Goal: Information Seeking & Learning: Learn about a topic

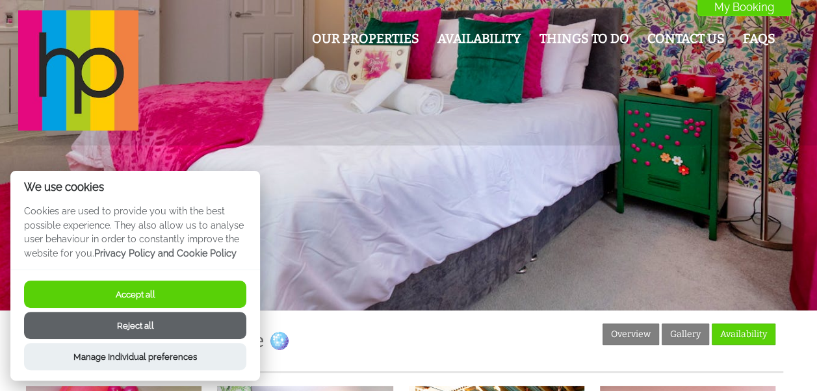
click at [93, 296] on button "Accept all" at bounding box center [135, 294] width 222 height 27
checkbox input "true"
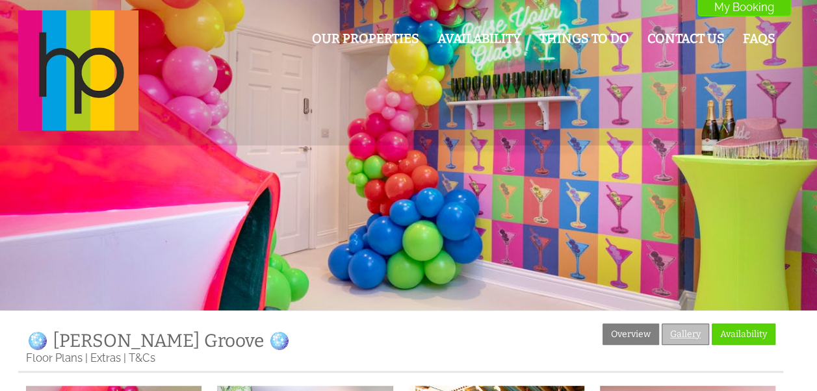
click at [676, 333] on link "Gallery" at bounding box center [684, 334] width 47 height 21
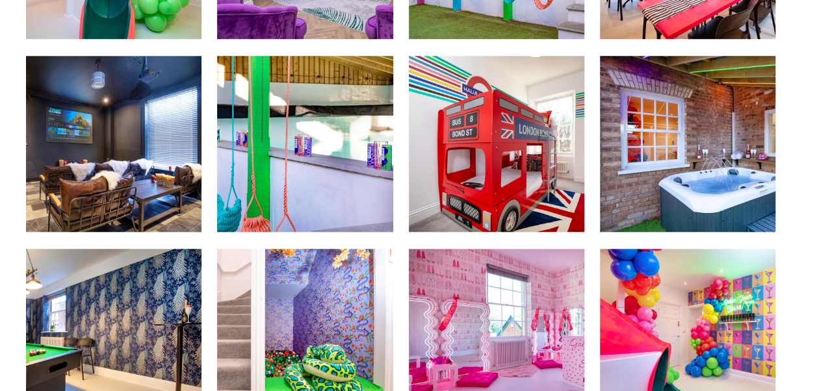
scroll to position [563, 0]
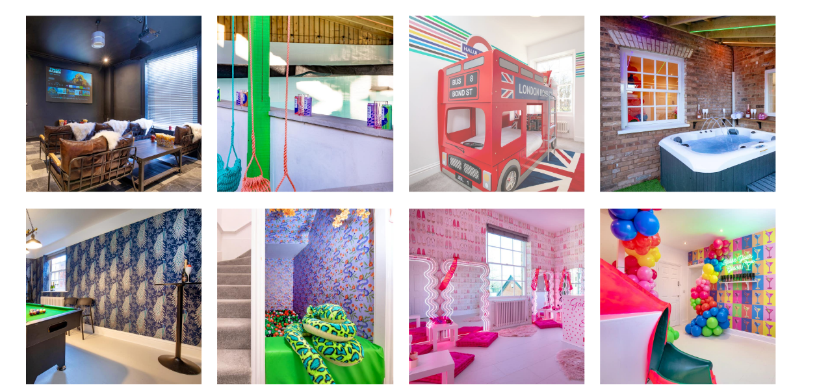
click at [474, 118] on img at bounding box center [496, 103] width 175 height 175
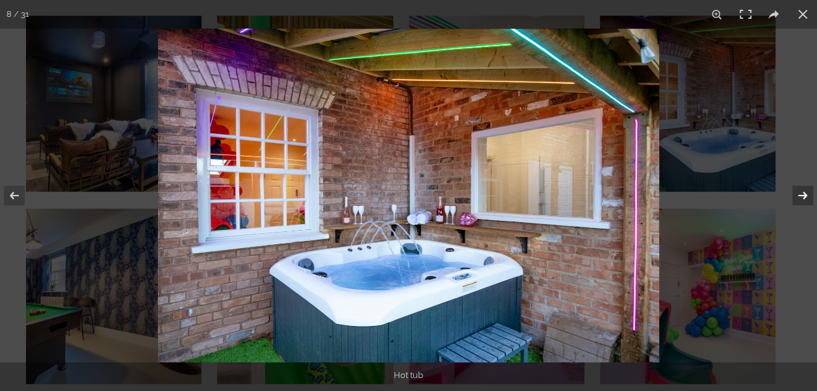
click at [800, 203] on button at bounding box center [793, 195] width 45 height 65
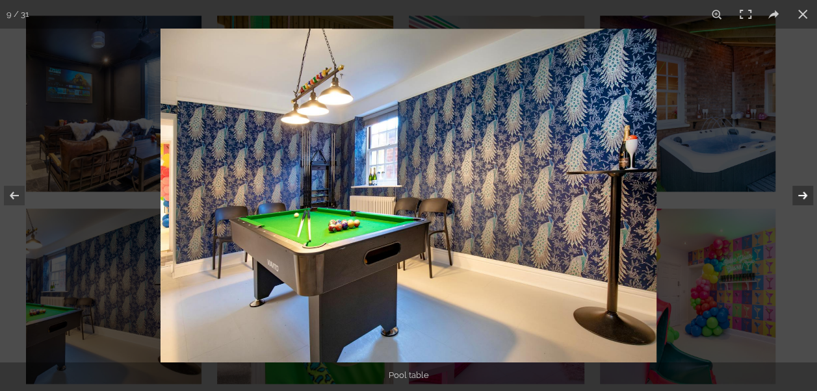
click at [800, 203] on button at bounding box center [793, 195] width 45 height 65
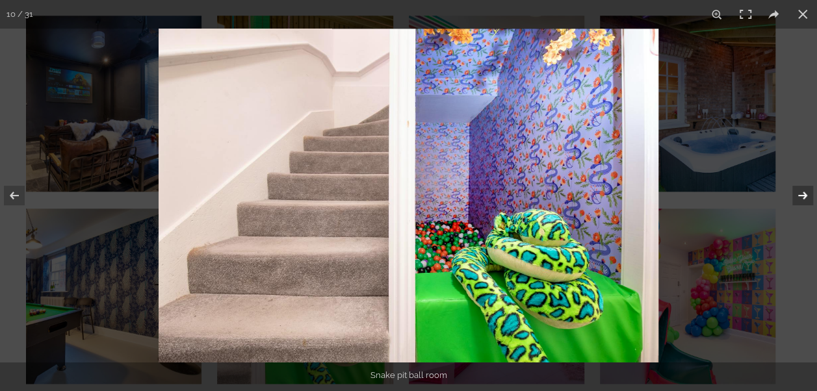
click at [800, 203] on button at bounding box center [793, 195] width 45 height 65
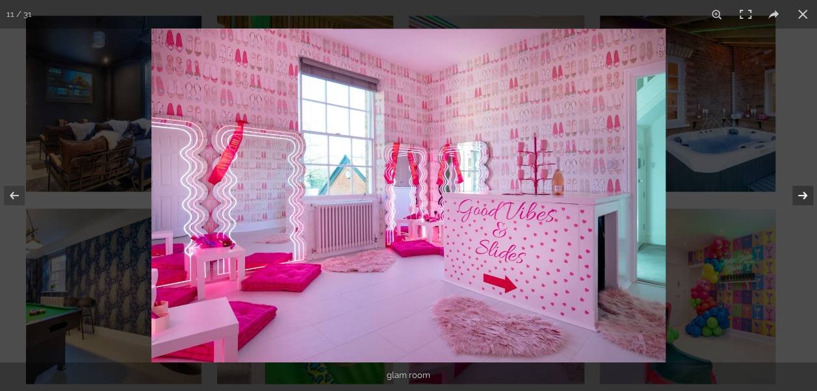
click at [802, 203] on button at bounding box center [793, 195] width 45 height 65
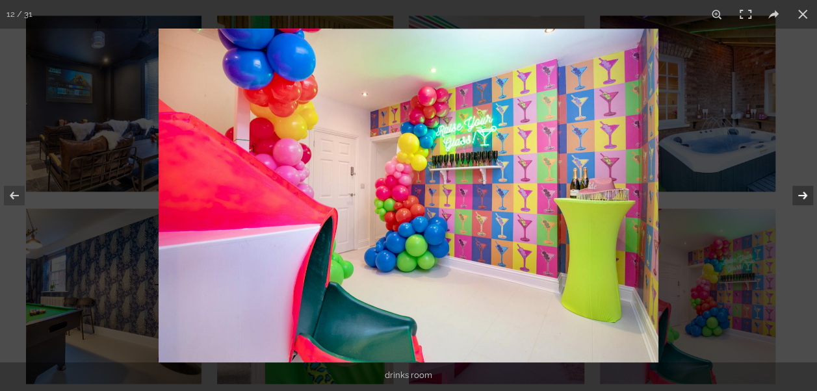
click at [802, 203] on button at bounding box center [793, 195] width 45 height 65
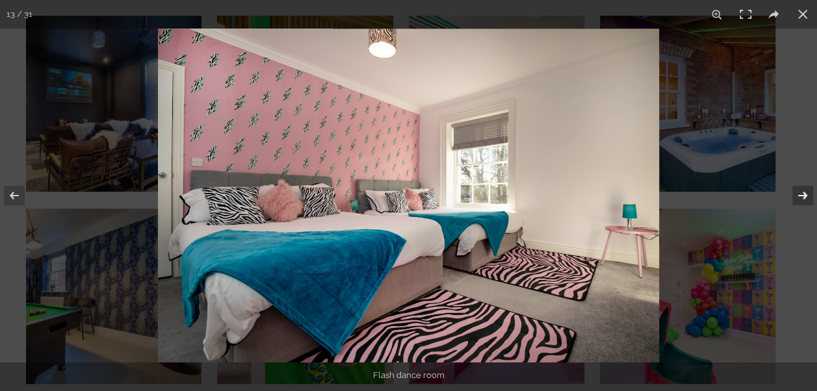
click at [802, 203] on button at bounding box center [793, 195] width 45 height 65
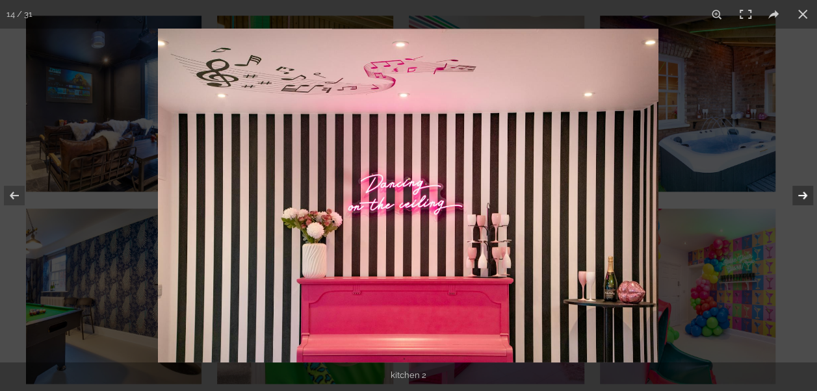
click at [802, 205] on button at bounding box center [793, 195] width 45 height 65
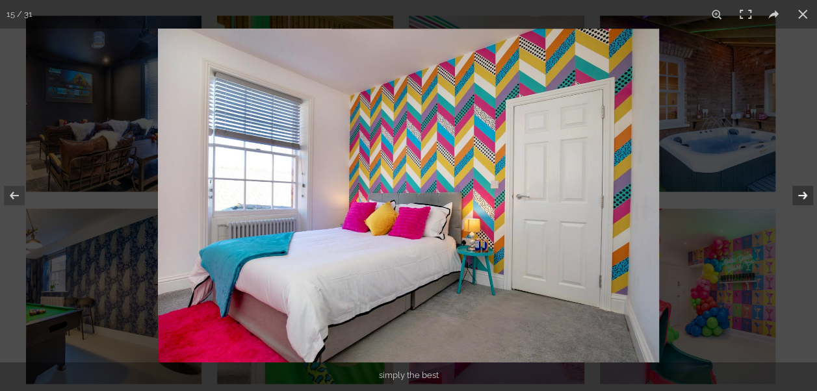
click at [802, 205] on button at bounding box center [793, 195] width 45 height 65
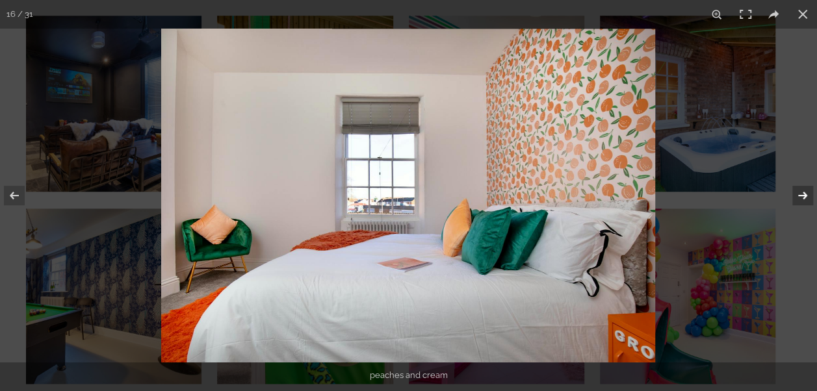
click at [802, 205] on button at bounding box center [793, 195] width 45 height 65
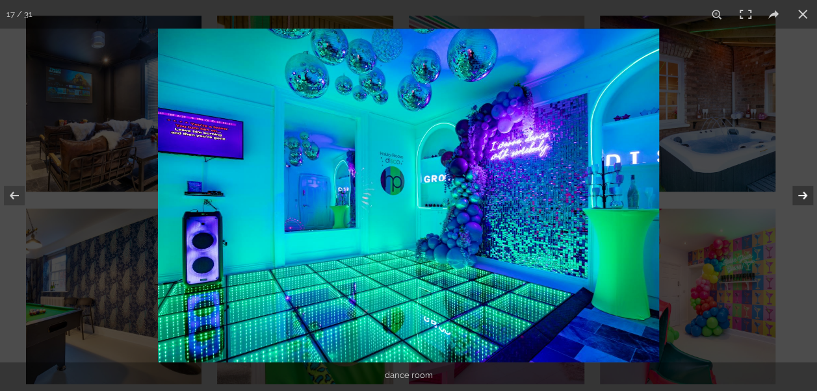
click at [802, 208] on button at bounding box center [793, 195] width 45 height 65
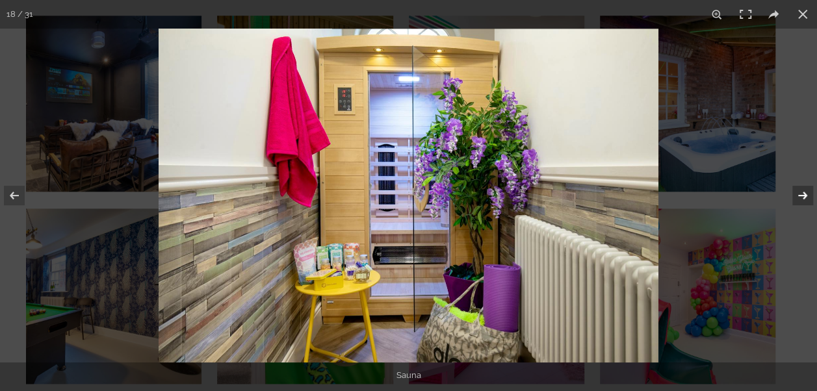
click at [802, 208] on button at bounding box center [793, 195] width 45 height 65
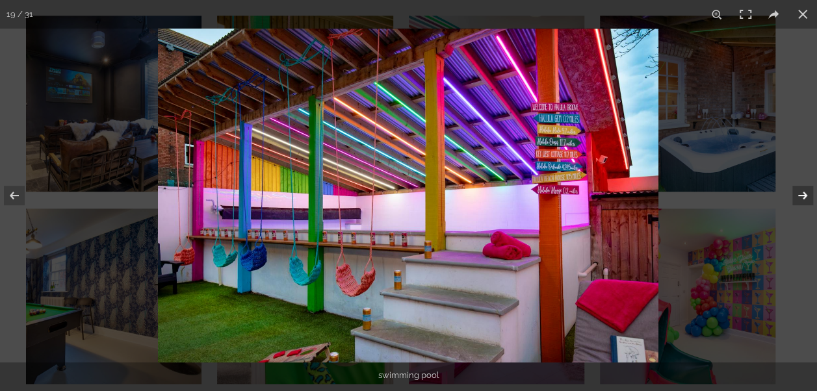
click at [802, 209] on button at bounding box center [793, 195] width 45 height 65
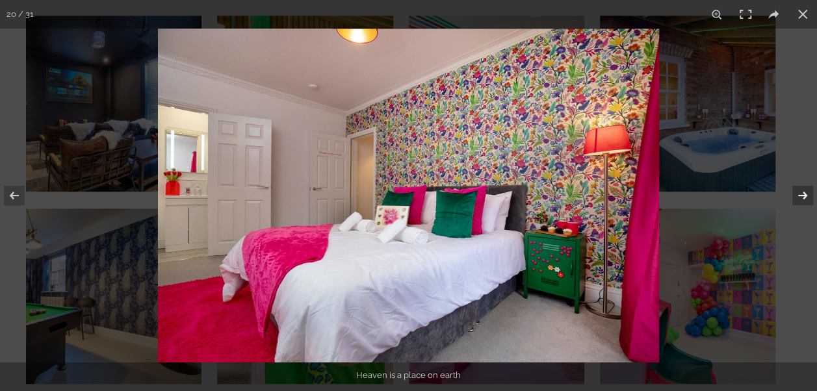
click at [802, 209] on button at bounding box center [793, 195] width 45 height 65
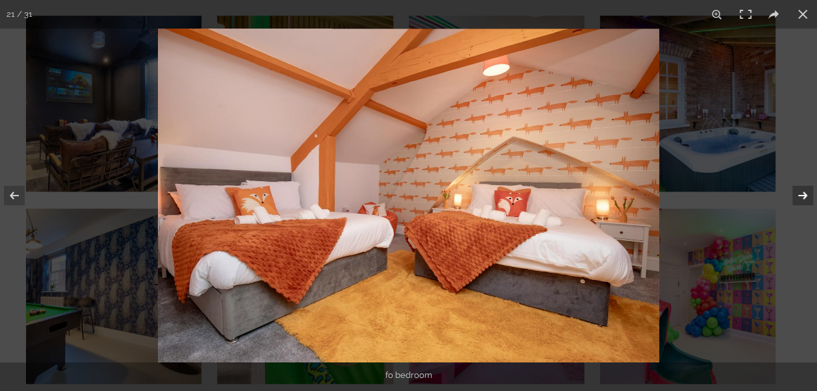
click at [802, 209] on button at bounding box center [793, 195] width 45 height 65
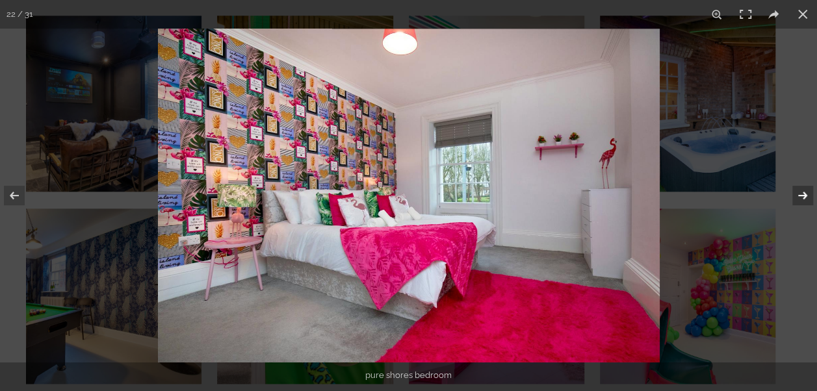
click at [802, 209] on button at bounding box center [793, 195] width 45 height 65
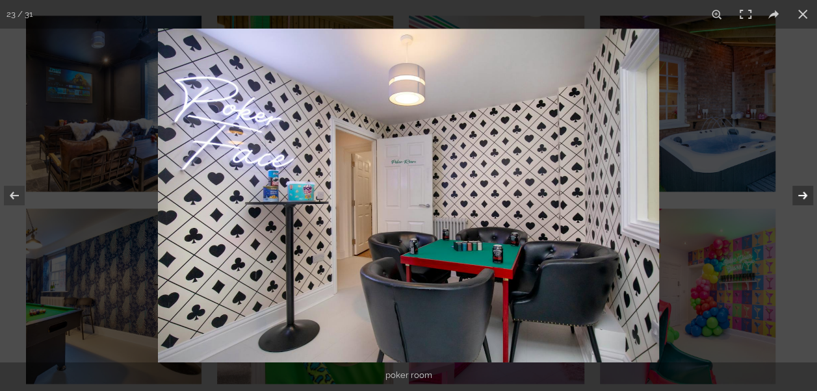
click at [802, 209] on button at bounding box center [793, 195] width 45 height 65
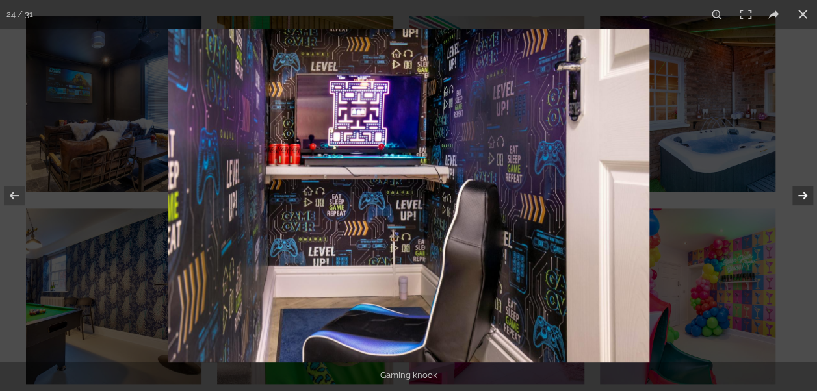
click at [802, 209] on button at bounding box center [793, 195] width 45 height 65
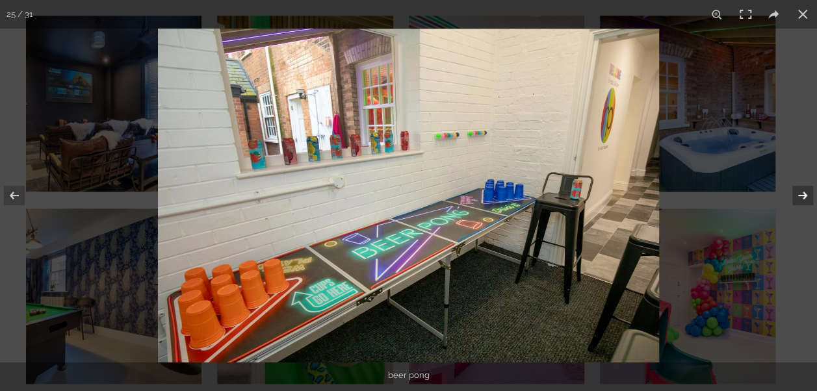
click at [802, 209] on button at bounding box center [793, 195] width 45 height 65
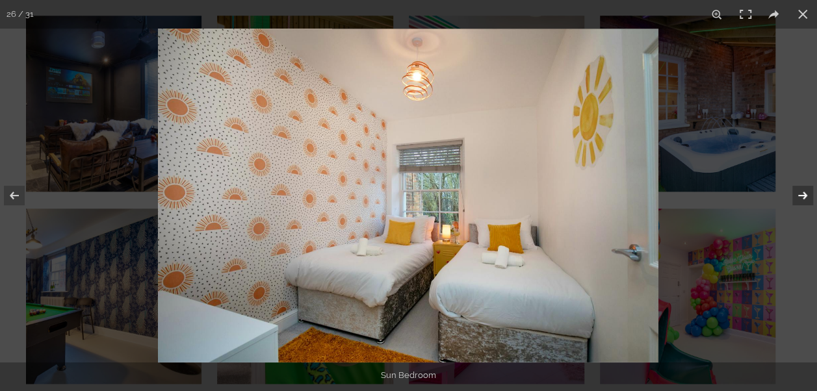
click at [802, 200] on button at bounding box center [793, 195] width 45 height 65
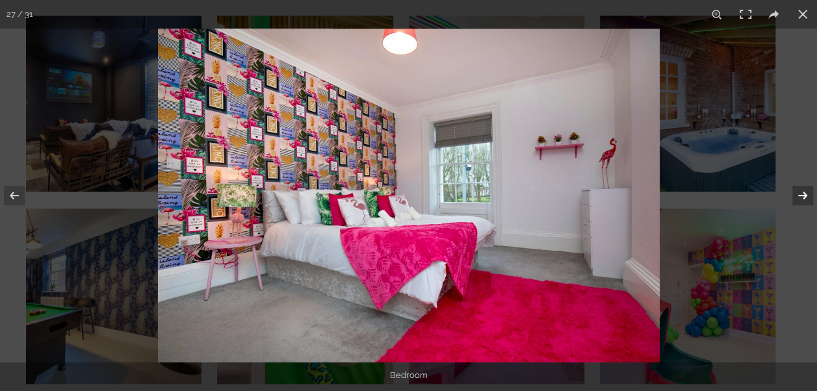
click at [802, 200] on button at bounding box center [793, 195] width 45 height 65
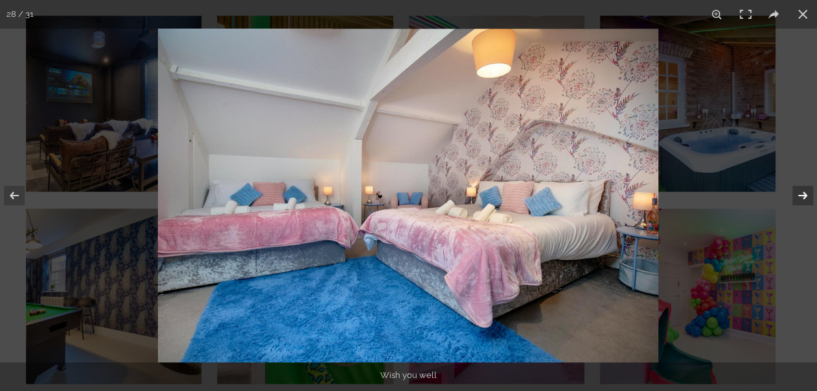
click at [802, 200] on button at bounding box center [793, 195] width 45 height 65
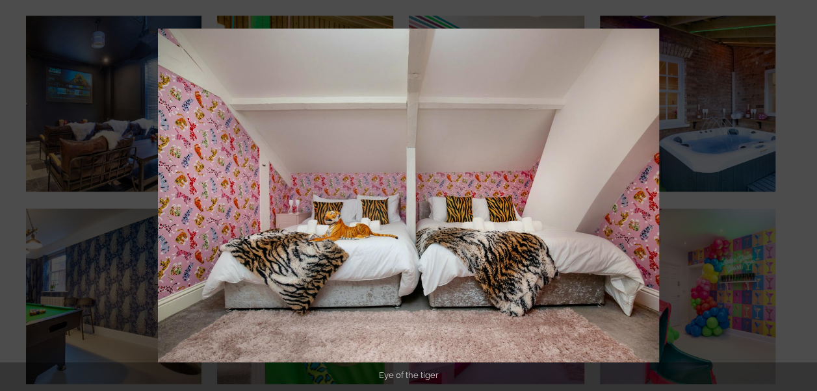
click at [802, 200] on button at bounding box center [793, 195] width 45 height 65
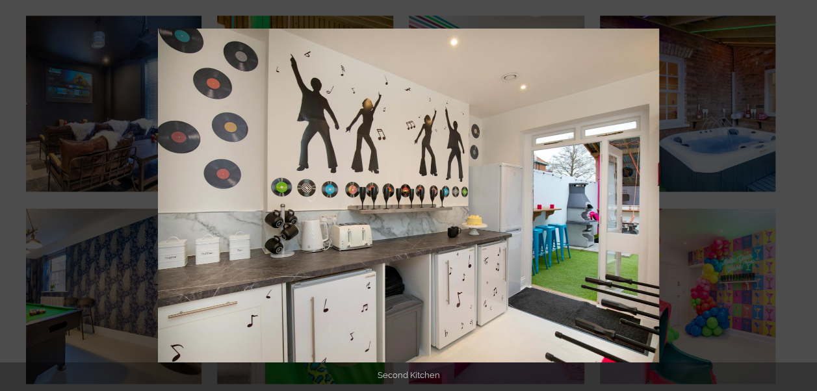
click at [802, 200] on button at bounding box center [793, 195] width 45 height 65
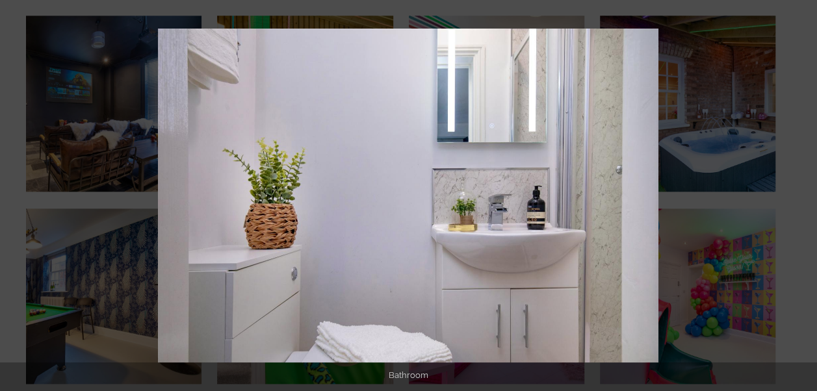
click at [802, 200] on button at bounding box center [793, 195] width 45 height 65
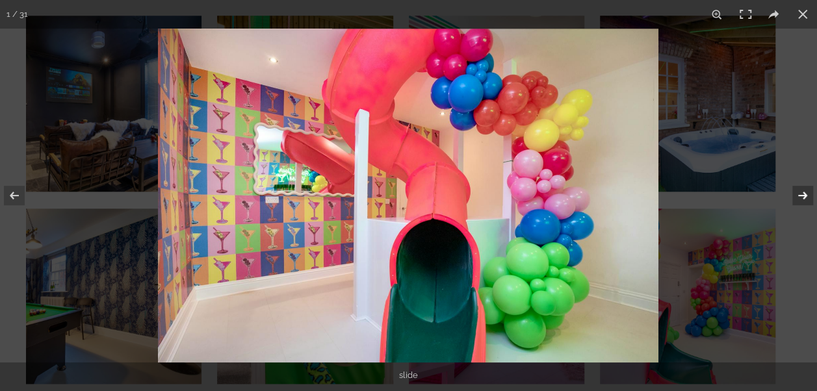
click at [802, 201] on button at bounding box center [793, 195] width 45 height 65
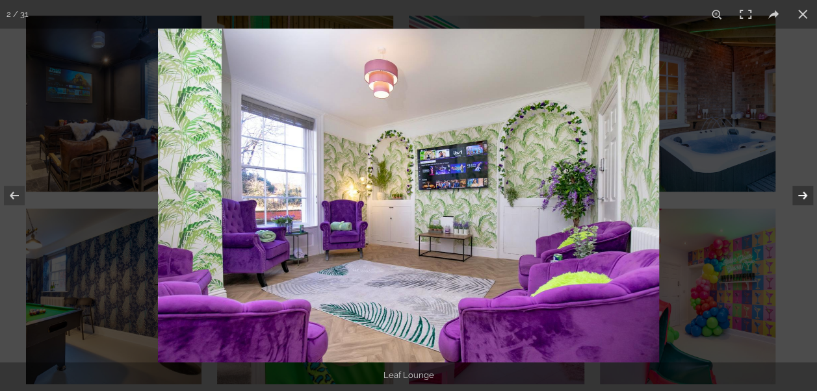
click at [799, 193] on button at bounding box center [793, 195] width 45 height 65
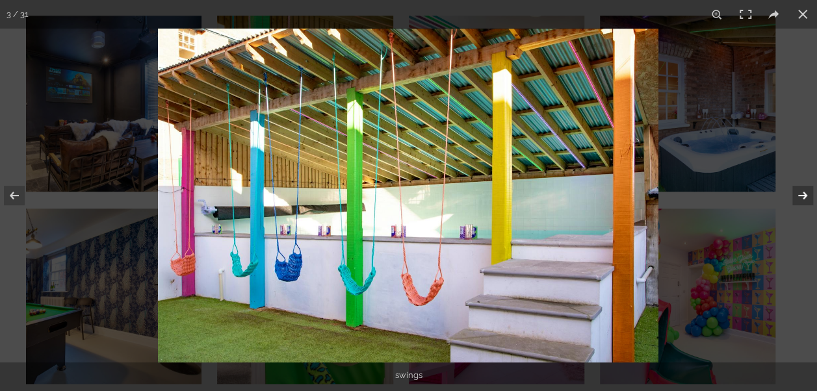
click at [799, 193] on button at bounding box center [793, 195] width 45 height 65
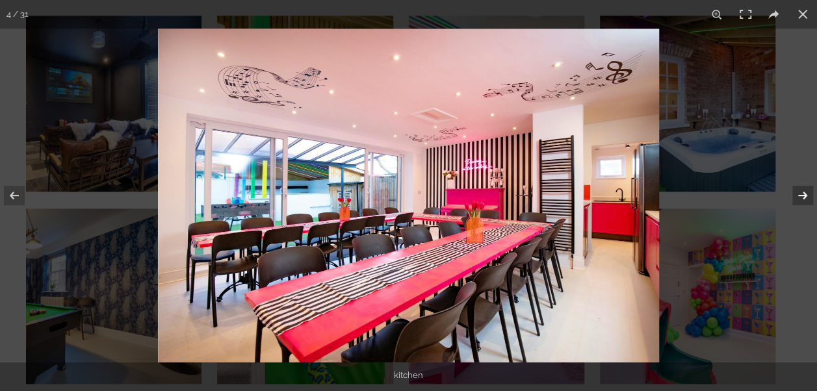
click at [799, 193] on button at bounding box center [793, 195] width 45 height 65
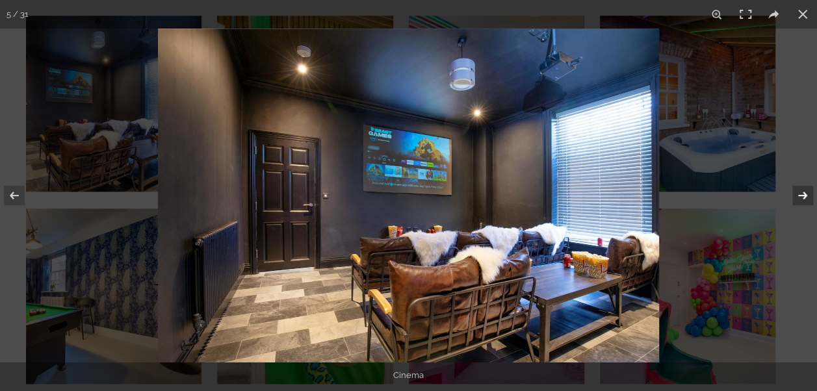
click at [799, 193] on button at bounding box center [793, 195] width 45 height 65
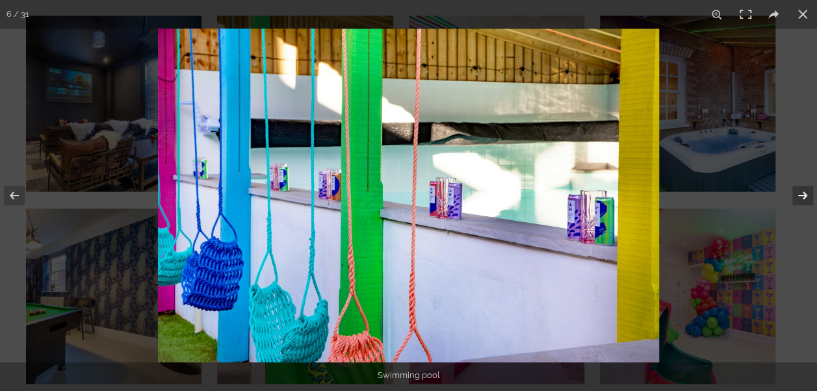
click at [799, 193] on button at bounding box center [793, 195] width 45 height 65
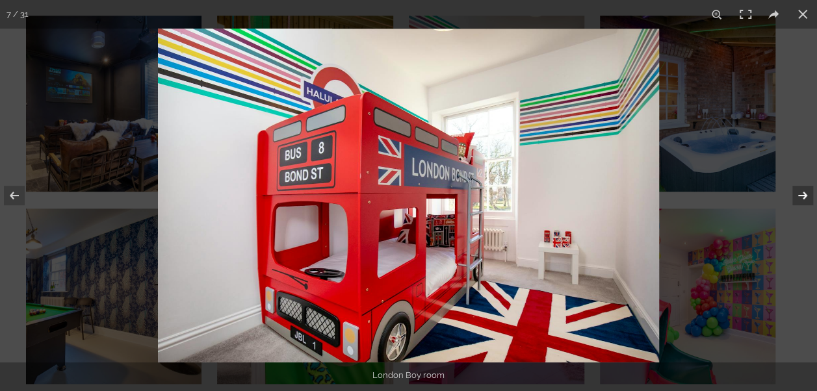
click at [799, 193] on button at bounding box center [793, 195] width 45 height 65
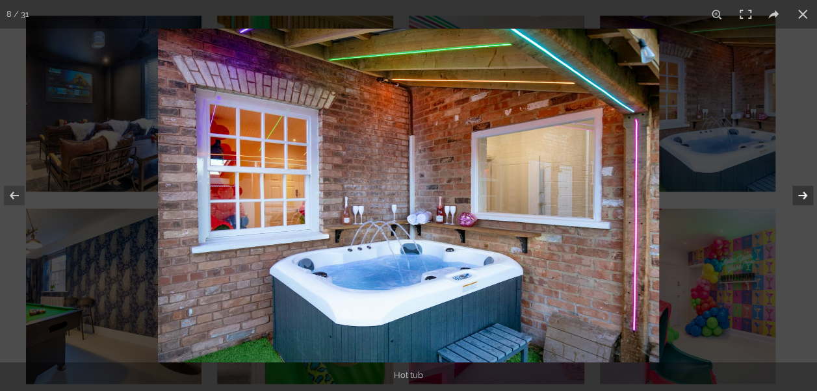
click at [799, 194] on button at bounding box center [793, 195] width 45 height 65
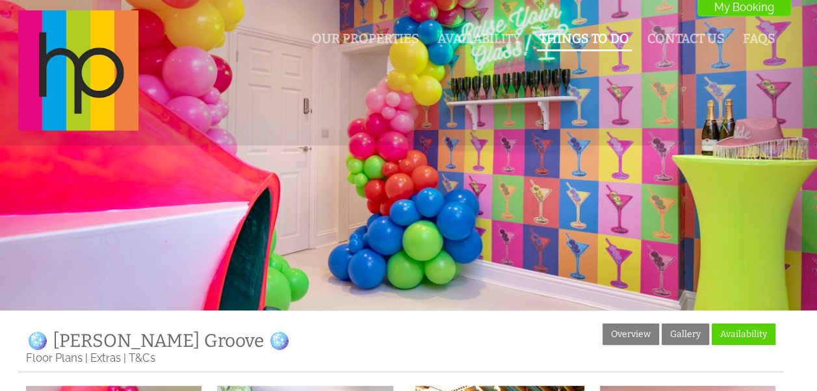
click at [559, 42] on link "Things To Do" at bounding box center [584, 38] width 90 height 15
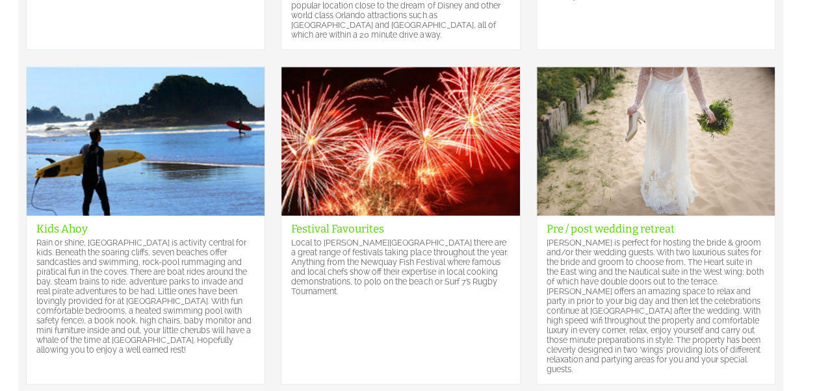
scroll to position [629, 0]
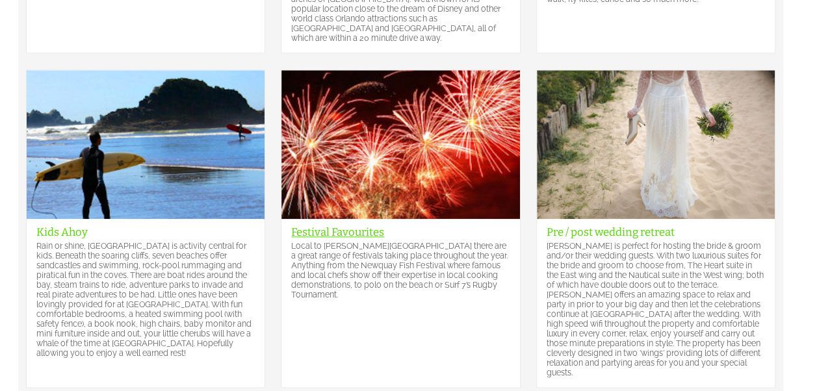
click at [326, 225] on link "Festival Favourites" at bounding box center [337, 231] width 93 height 13
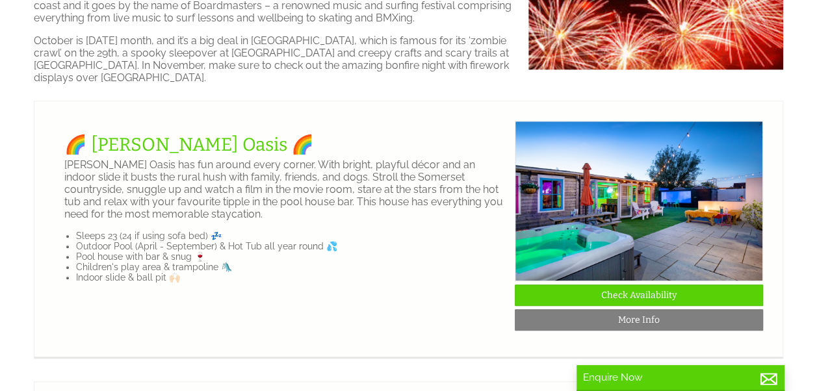
scroll to position [442, 0]
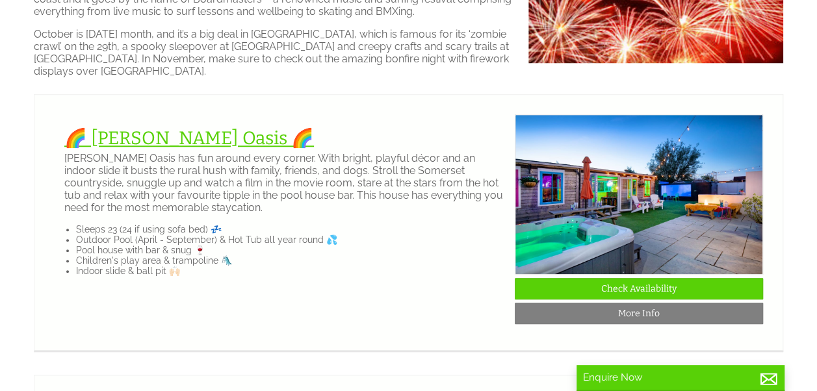
click at [135, 135] on link "🌈 [PERSON_NAME] Oasis 🌈" at bounding box center [188, 137] width 249 height 21
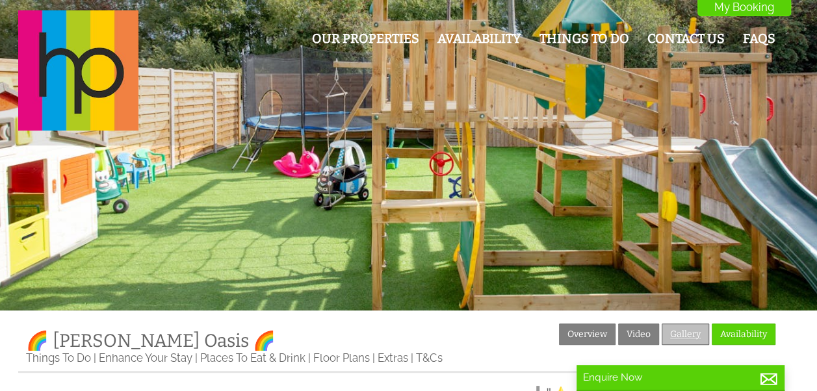
click at [678, 338] on link "Gallery" at bounding box center [684, 334] width 47 height 21
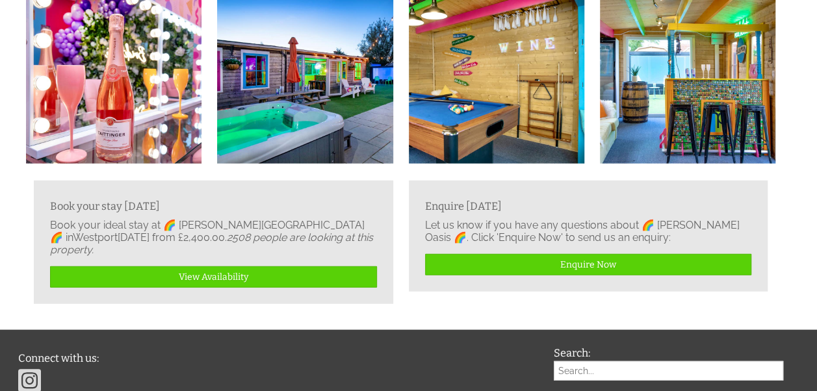
scroll to position [1495, 0]
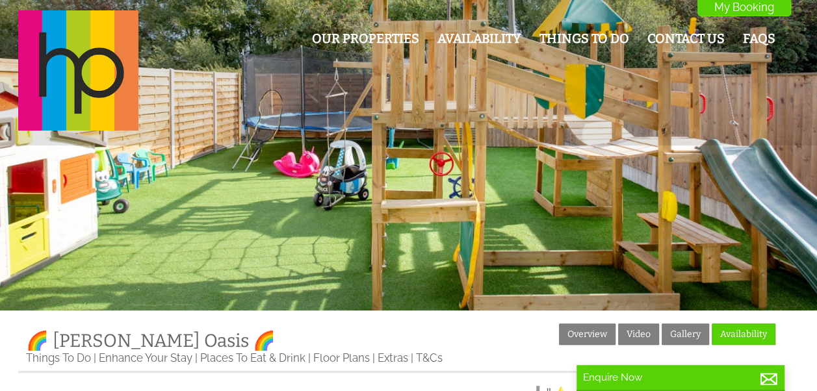
scroll to position [342, 0]
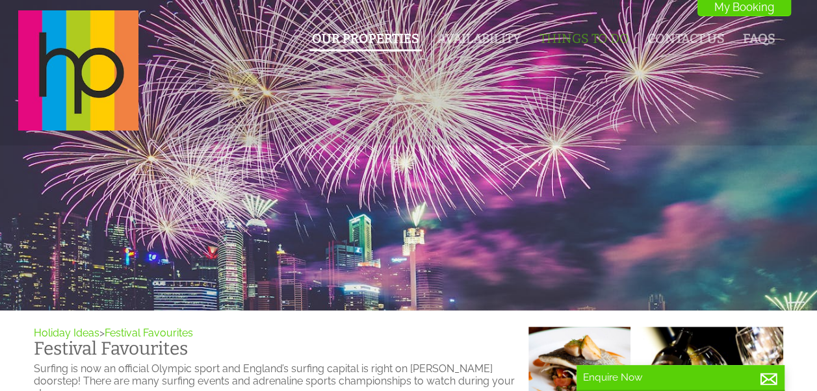
click at [377, 35] on link "Our Properties" at bounding box center [365, 38] width 107 height 15
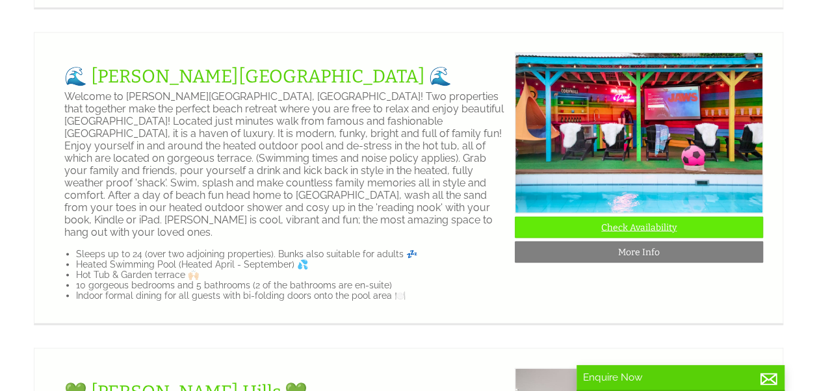
click at [617, 238] on link "Check Availability" at bounding box center [639, 226] width 248 height 21
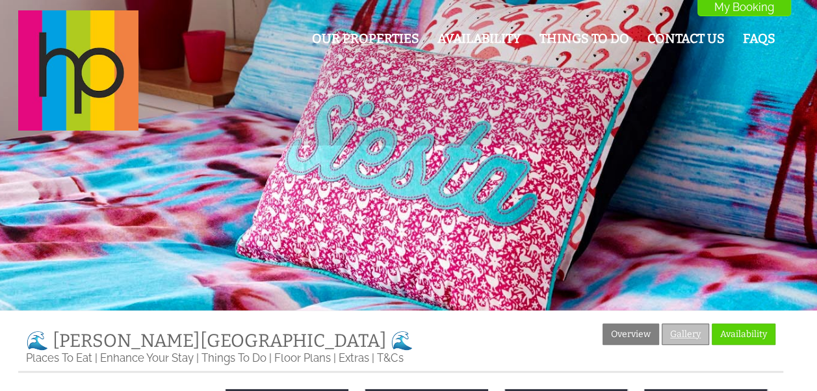
click at [674, 331] on link "Gallery" at bounding box center [684, 334] width 47 height 21
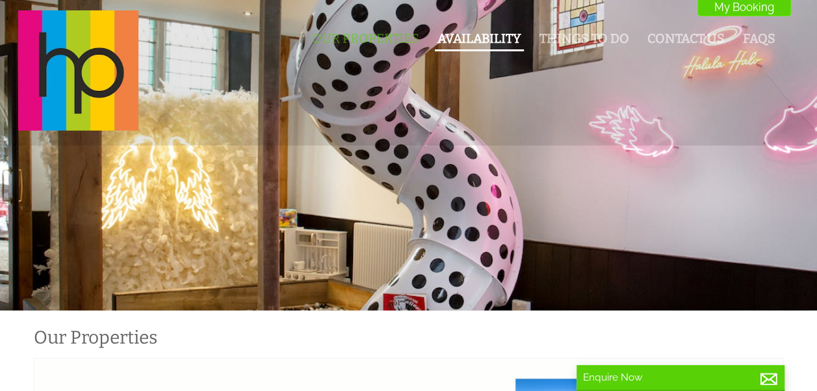
click at [460, 36] on link "Availability" at bounding box center [479, 38] width 84 height 15
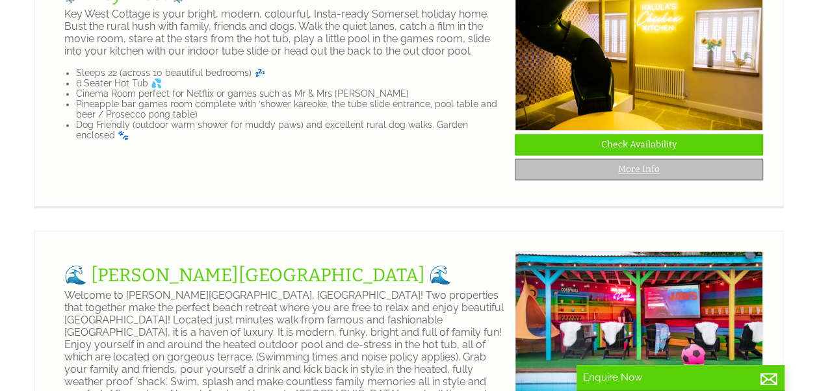
click at [661, 180] on link "More Info" at bounding box center [639, 169] width 248 height 21
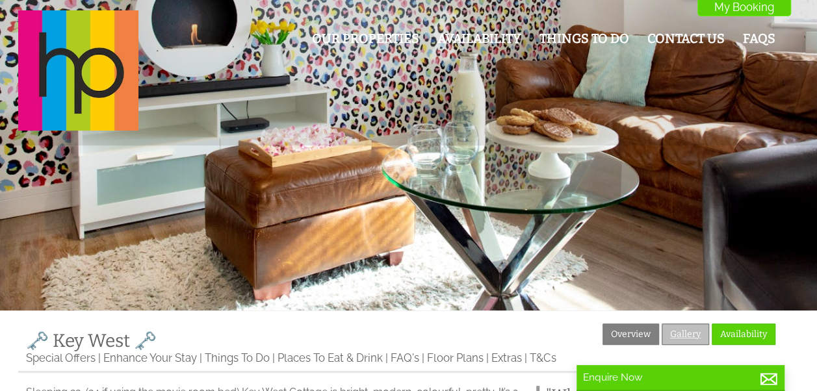
click at [671, 334] on link "Gallery" at bounding box center [684, 334] width 47 height 21
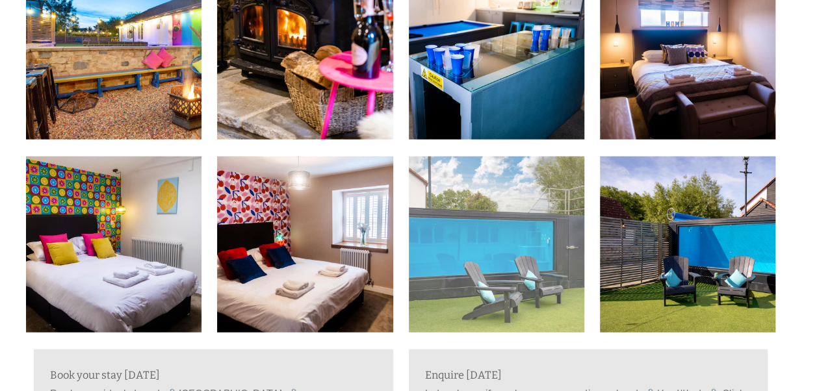
click at [501, 238] on img at bounding box center [496, 244] width 175 height 175
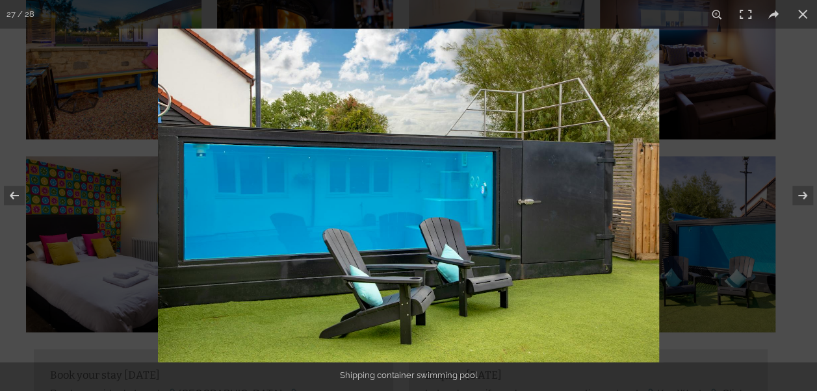
click at [327, 136] on img at bounding box center [408, 196] width 501 height 334
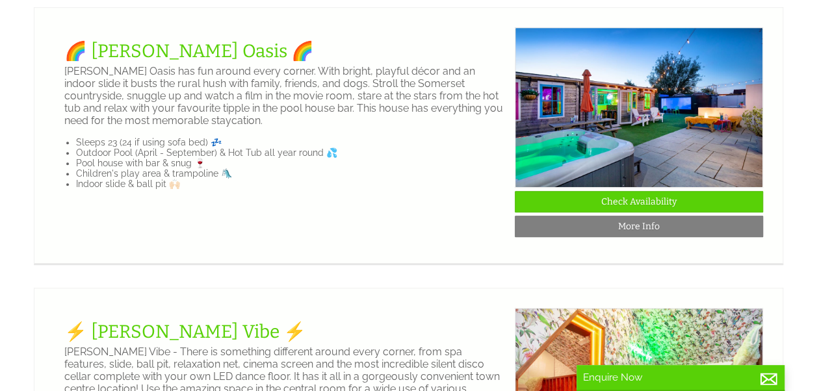
scroll to position [78, 0]
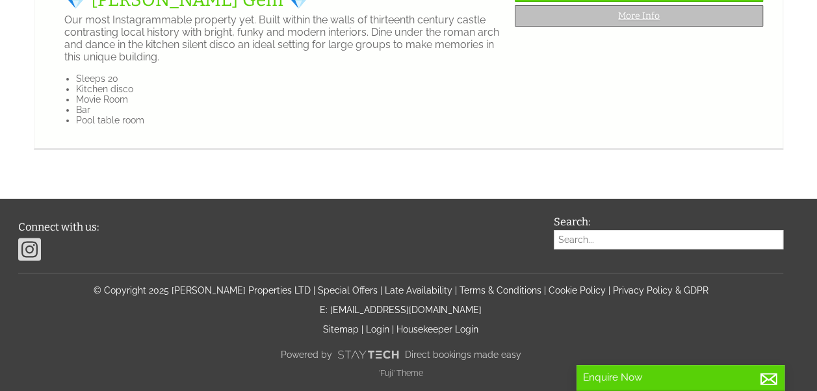
click at [607, 27] on link "More Info" at bounding box center [639, 15] width 248 height 21
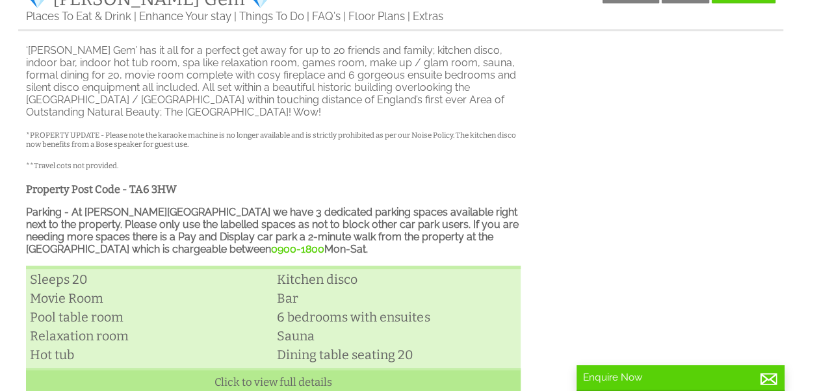
scroll to position [349, 0]
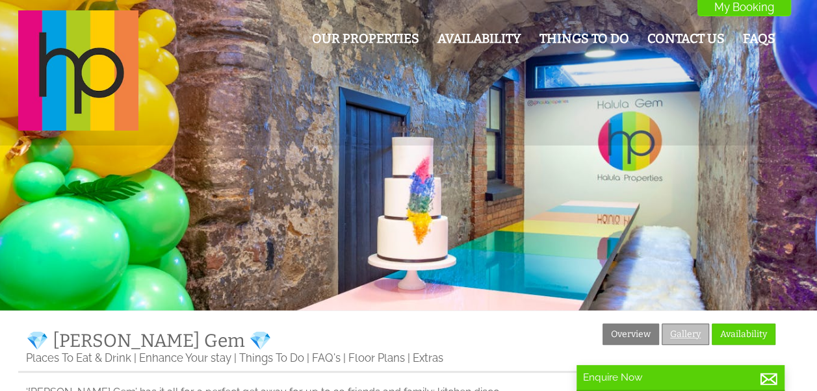
click at [689, 329] on link "Gallery" at bounding box center [684, 334] width 47 height 21
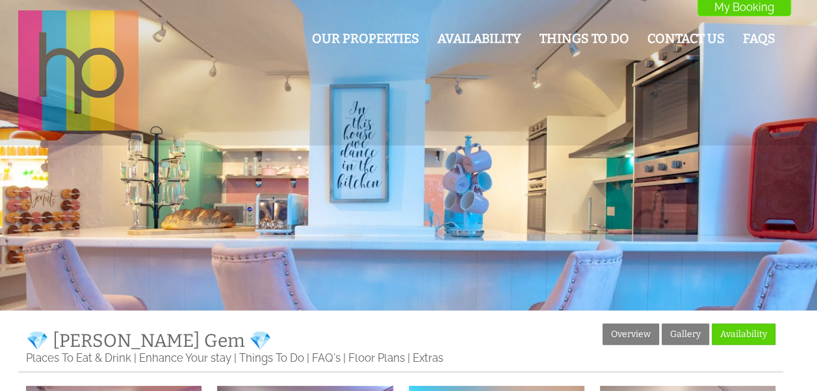
click at [107, 49] on img at bounding box center [78, 70] width 120 height 120
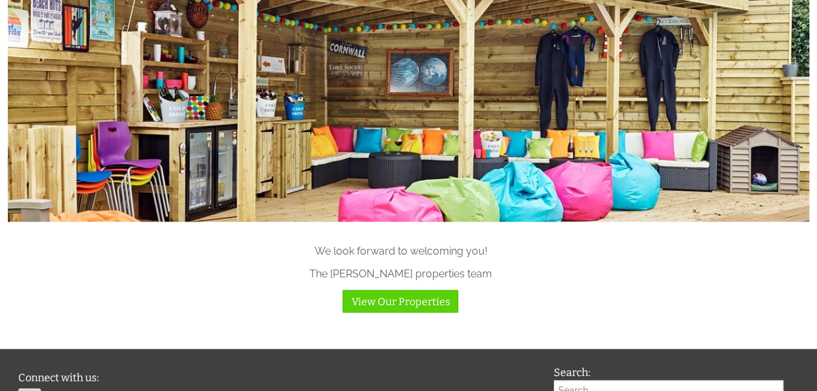
scroll to position [1130, 0]
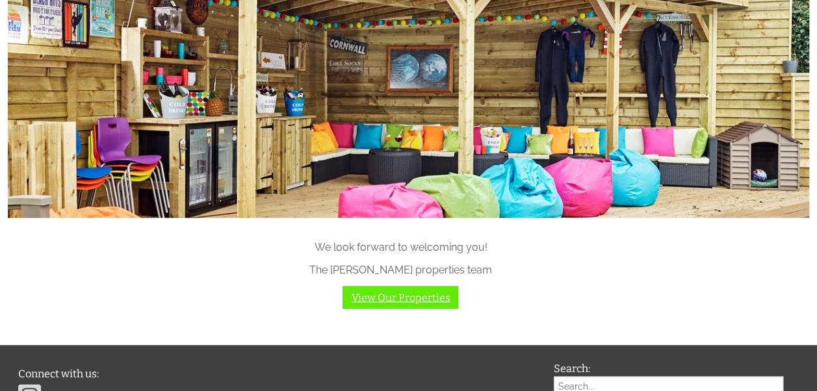
click at [370, 286] on link "View Our Properties" at bounding box center [400, 297] width 116 height 23
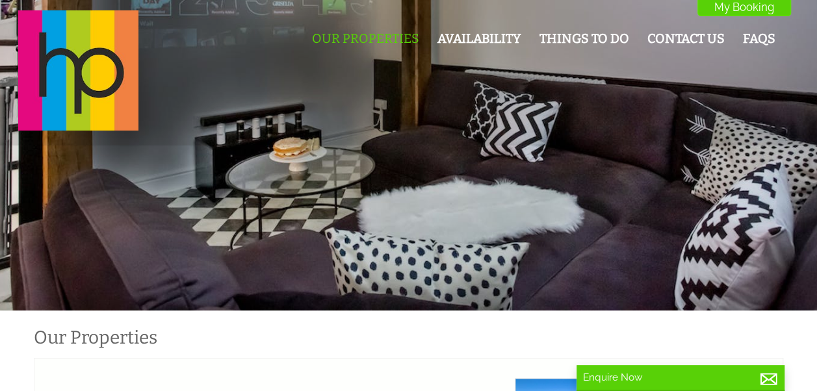
scroll to position [0, 12]
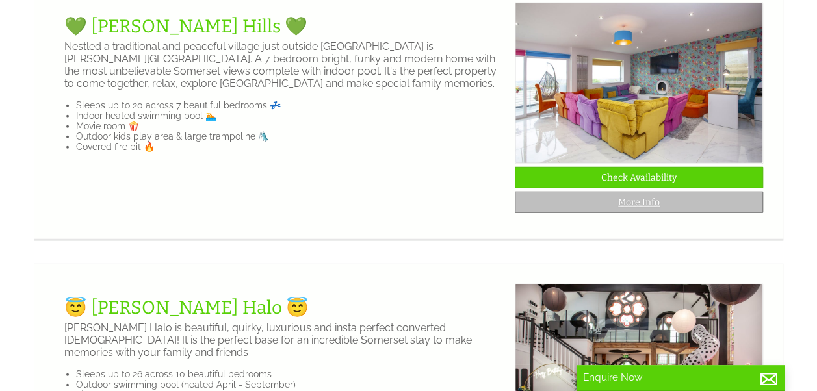
click at [653, 213] on link "More Info" at bounding box center [639, 202] width 248 height 21
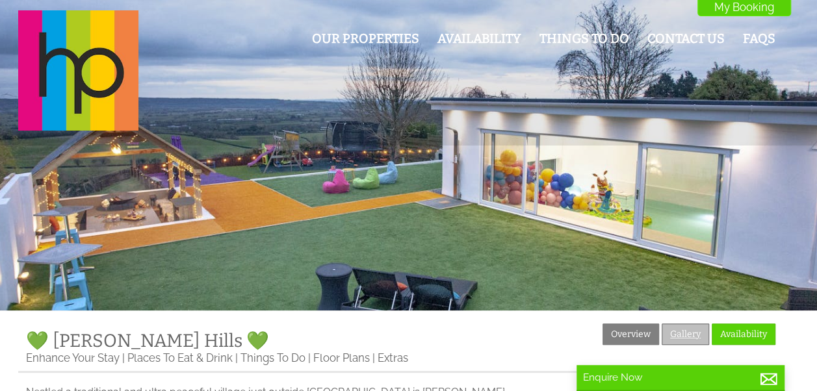
click at [682, 333] on link "Gallery" at bounding box center [684, 334] width 47 height 21
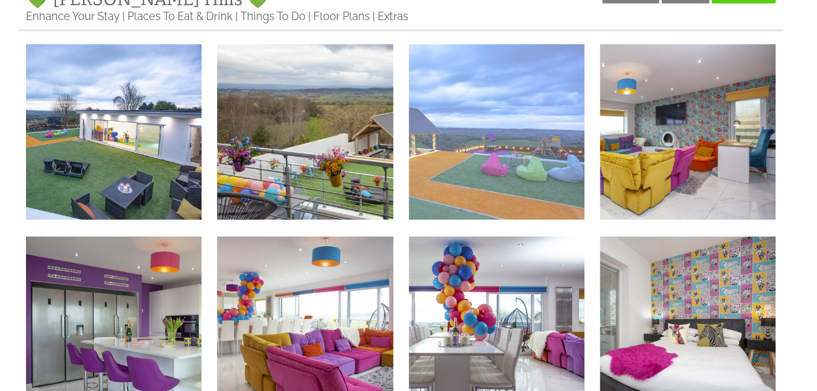
click at [464, 136] on img at bounding box center [496, 131] width 175 height 175
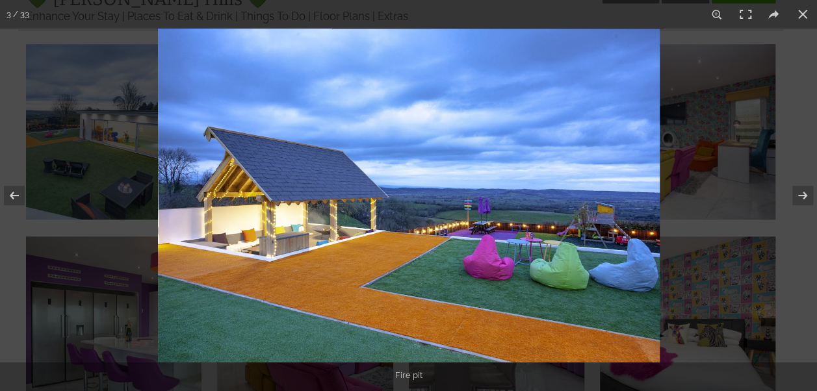
click at [555, 172] on img at bounding box center [409, 196] width 502 height 334
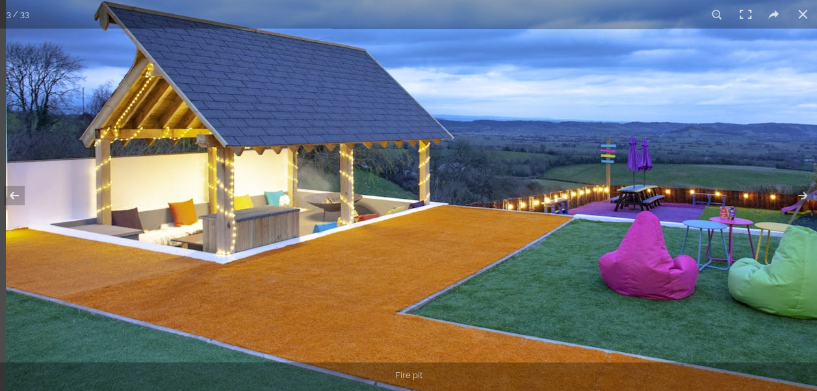
drag, startPoint x: 414, startPoint y: 271, endPoint x: 574, endPoint y: 188, distance: 180.4
click at [574, 188] on img at bounding box center [493, 135] width 974 height 649
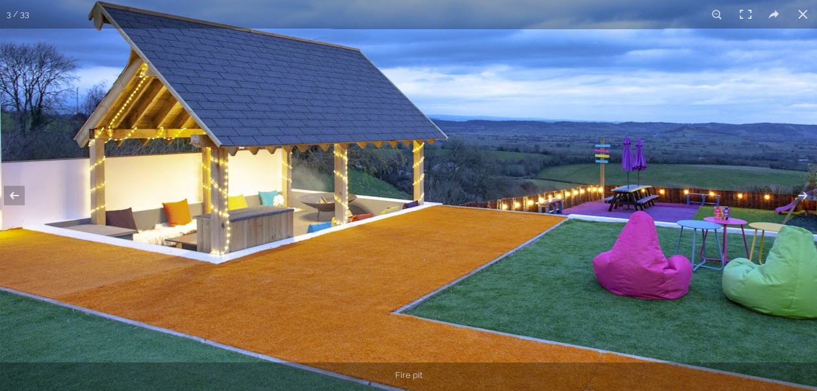
click at [424, 229] on img at bounding box center [487, 135] width 974 height 649
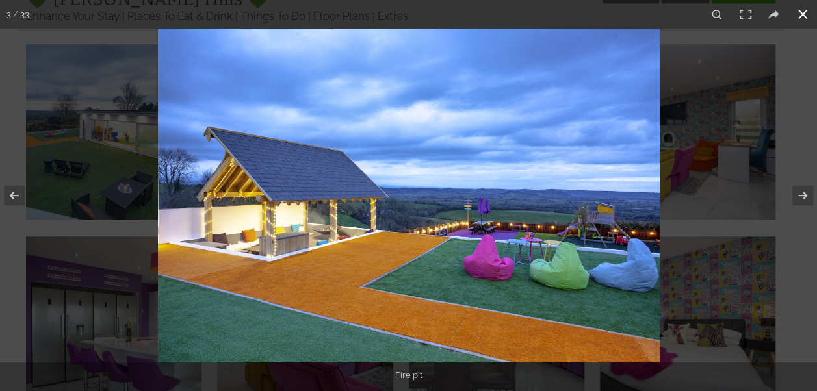
click at [805, 16] on button at bounding box center [802, 14] width 29 height 29
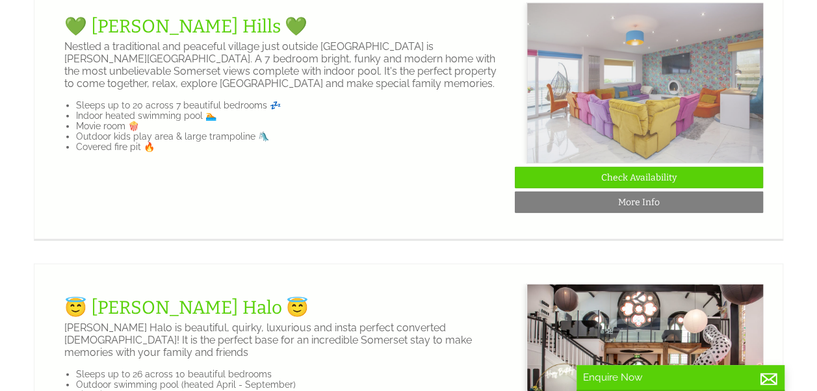
scroll to position [0, 12]
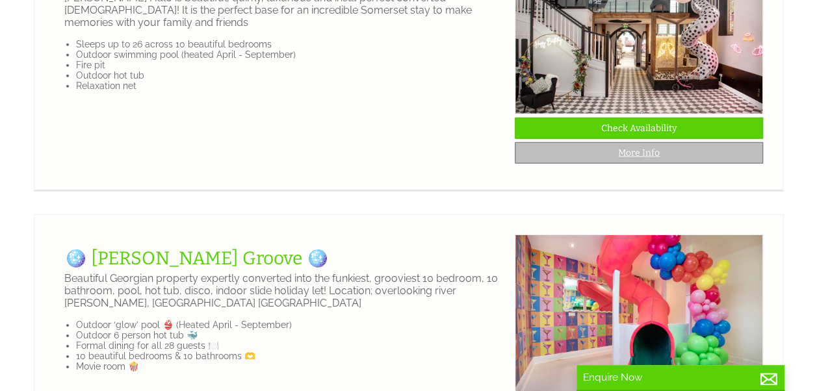
click at [627, 164] on link "More Info" at bounding box center [639, 152] width 248 height 21
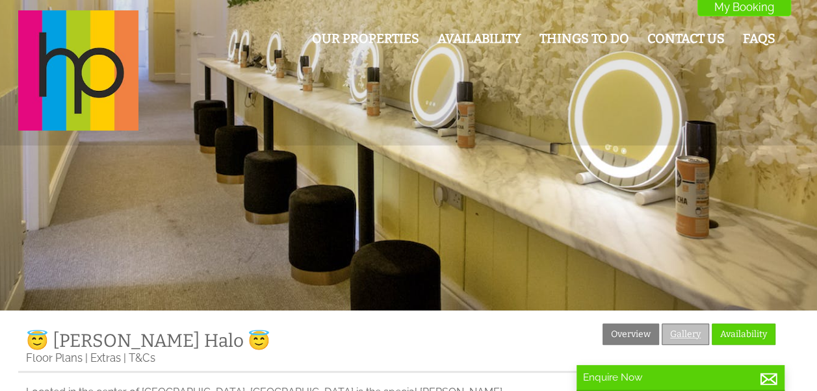
click at [687, 327] on link "Gallery" at bounding box center [684, 334] width 47 height 21
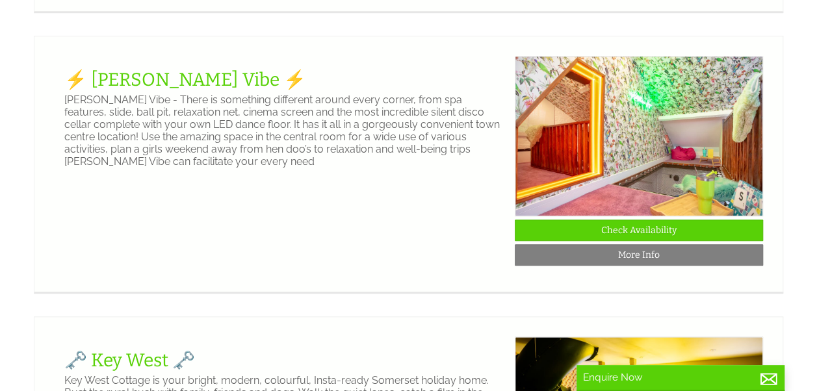
scroll to position [609, 0]
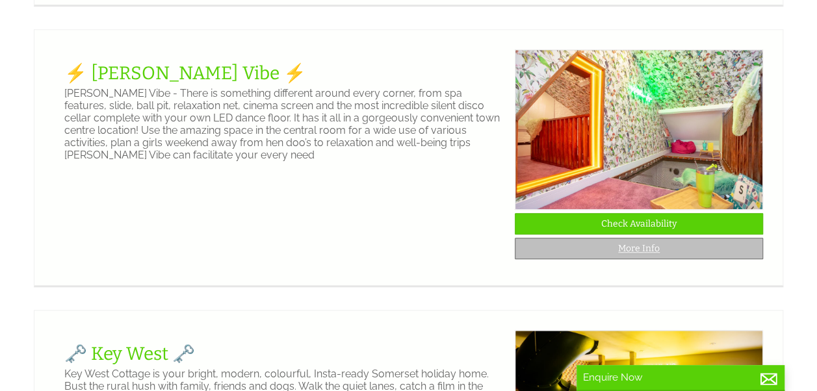
click at [642, 259] on link "More Info" at bounding box center [639, 248] width 248 height 21
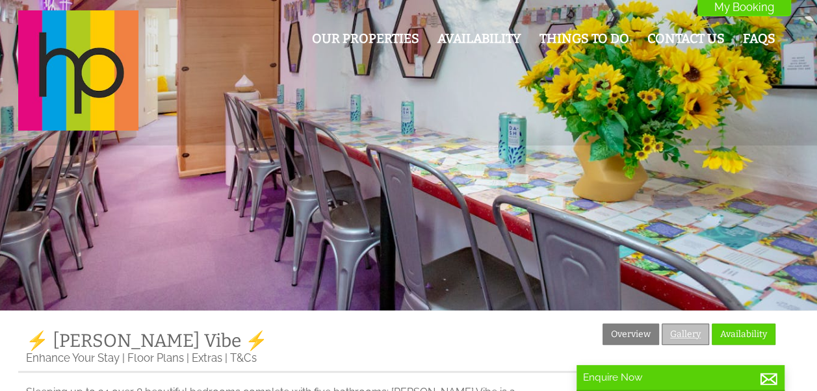
click at [690, 335] on link "Gallery" at bounding box center [684, 334] width 47 height 21
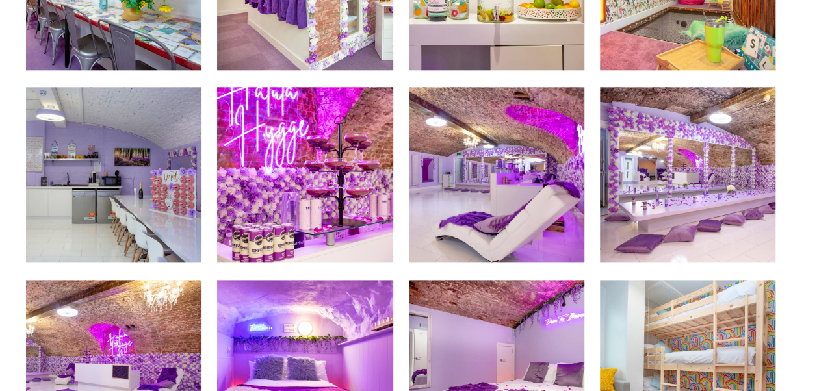
scroll to position [695, 0]
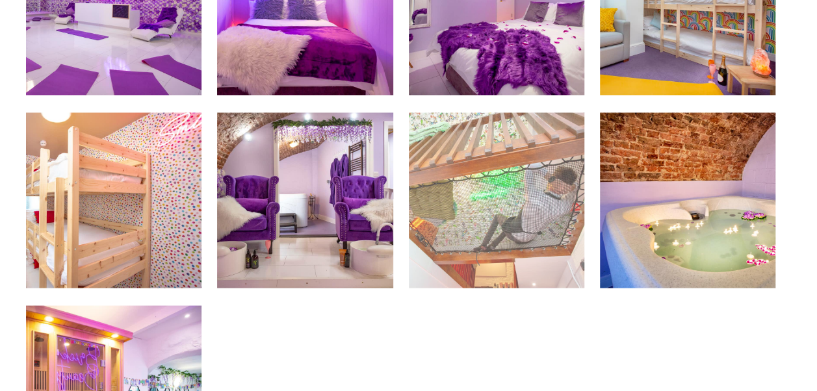
click at [524, 207] on img at bounding box center [496, 199] width 175 height 175
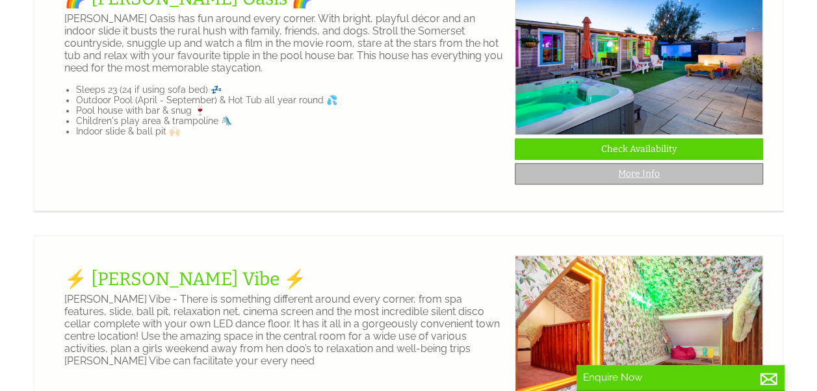
click at [689, 182] on link "More Info" at bounding box center [639, 173] width 248 height 21
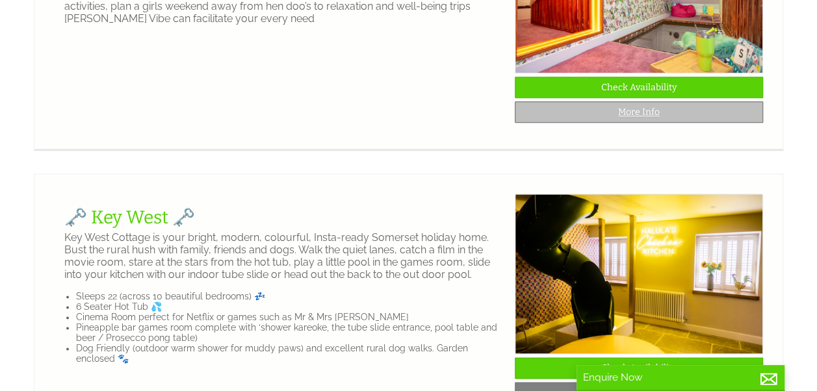
click at [652, 123] on link "More Info" at bounding box center [639, 111] width 248 height 21
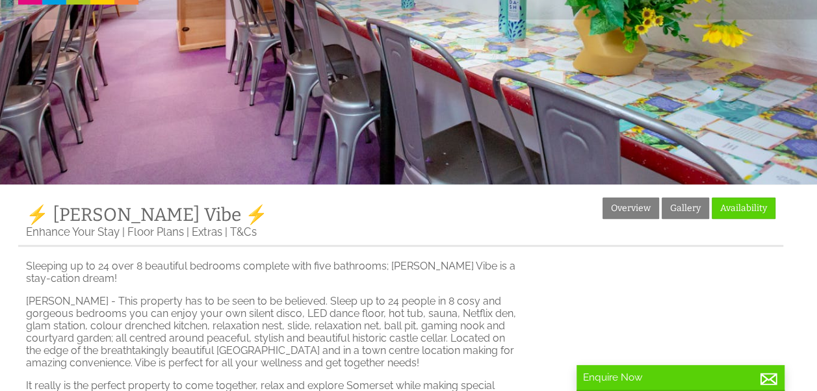
click at [685, 222] on ul "Overview Gallery Availability" at bounding box center [688, 210] width 173 height 27
click at [683, 212] on link "Gallery" at bounding box center [684, 207] width 47 height 21
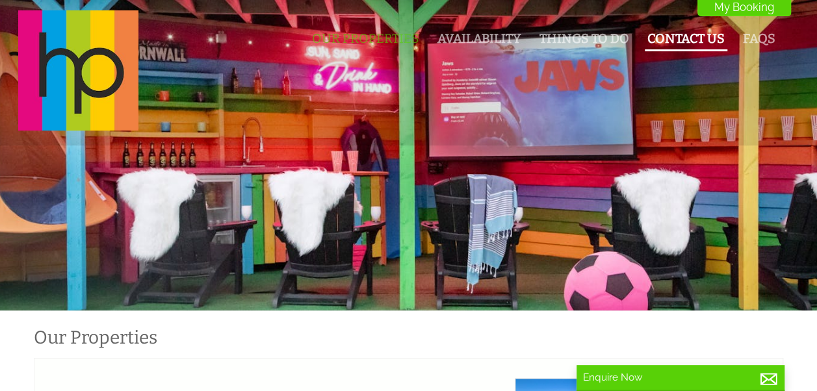
click at [706, 44] on link "Contact Us" at bounding box center [685, 38] width 77 height 15
